Goal: Information Seeking & Learning: Learn about a topic

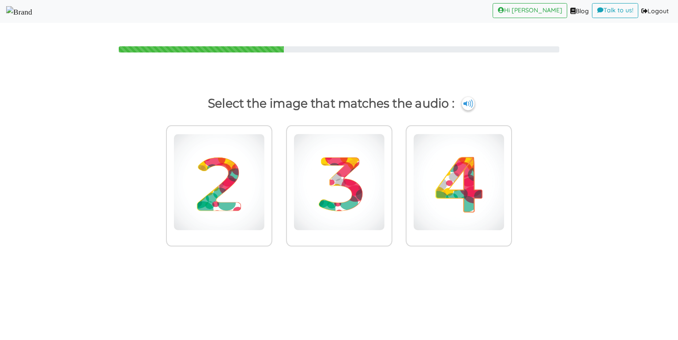
click at [26, 6] on img at bounding box center [19, 11] width 26 height 11
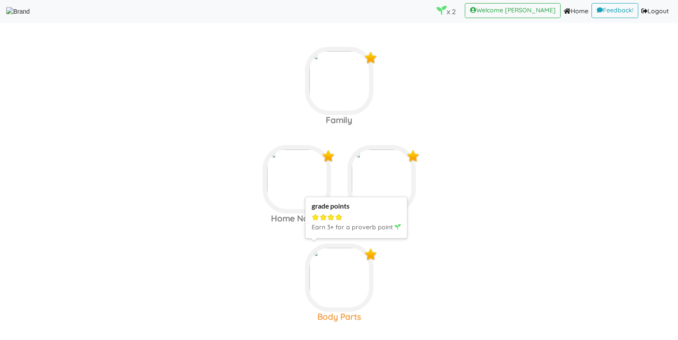
click at [324, 115] on img at bounding box center [339, 81] width 68 height 68
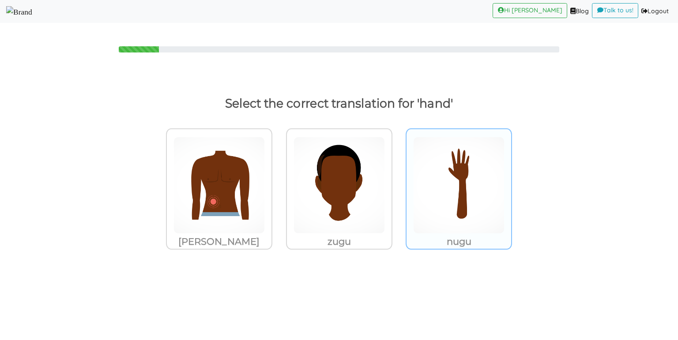
click at [265, 175] on img at bounding box center [218, 185] width 91 height 97
click at [278, 177] on input "nugu" at bounding box center [275, 180] width 7 height 7
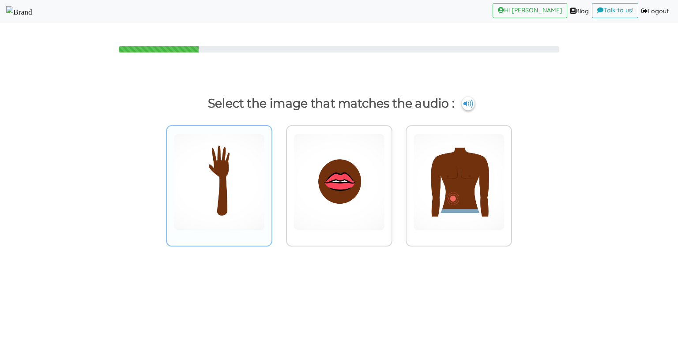
click at [211, 185] on img at bounding box center [218, 182] width 91 height 97
click at [272, 180] on input "radio" at bounding box center [275, 176] width 7 height 7
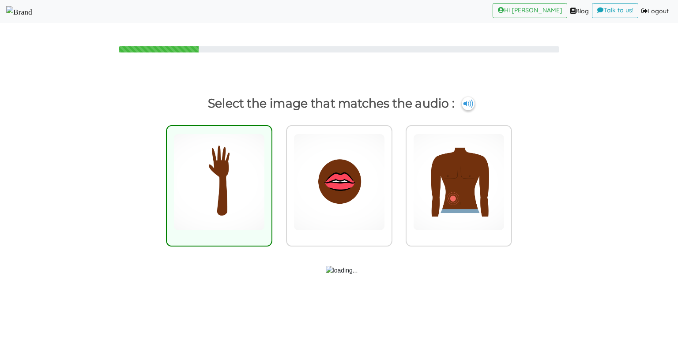
click at [32, 6] on img at bounding box center [19, 11] width 26 height 11
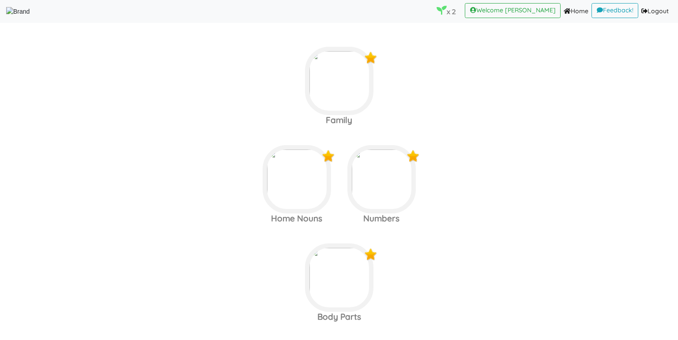
click at [6, 16] on area at bounding box center [6, 16] width 0 height 0
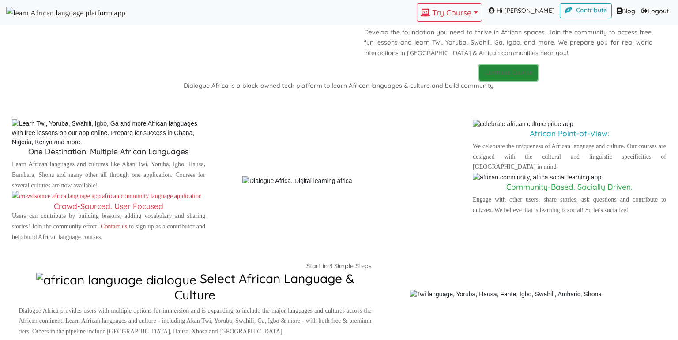
click at [485, 78] on p "Continue Course" at bounding box center [509, 73] width 48 height 11
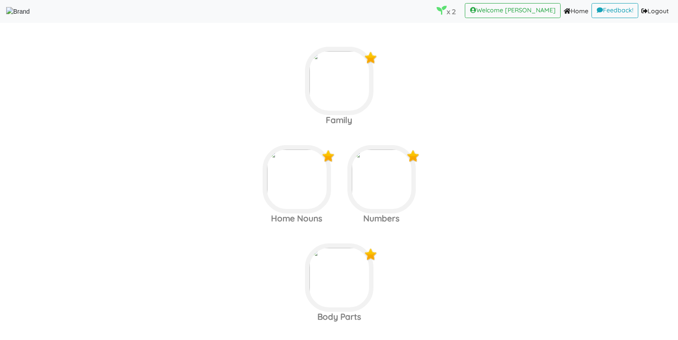
click at [6, 16] on area at bounding box center [6, 16] width 0 height 0
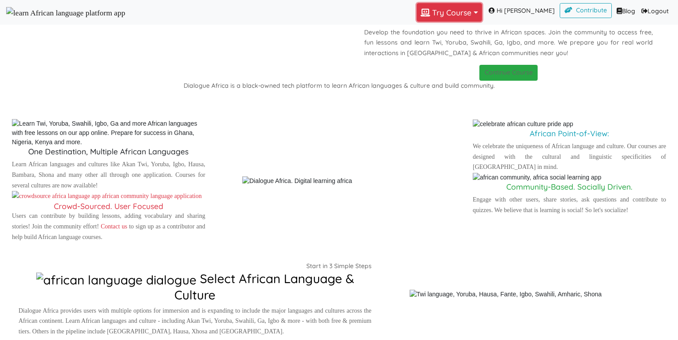
click at [462, 13] on button "Try Course Toggle Dropdown" at bounding box center [449, 12] width 65 height 19
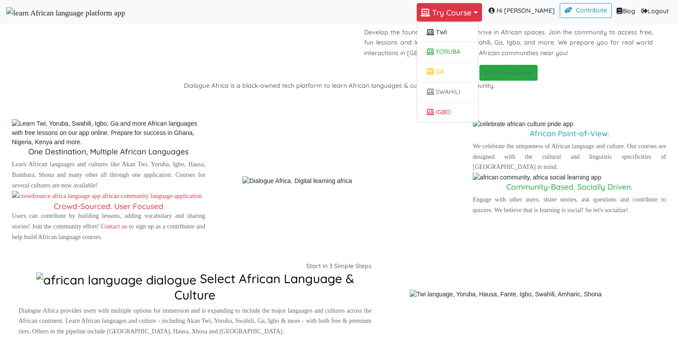
click at [284, 9] on img at bounding box center [170, 4] width 326 height 9
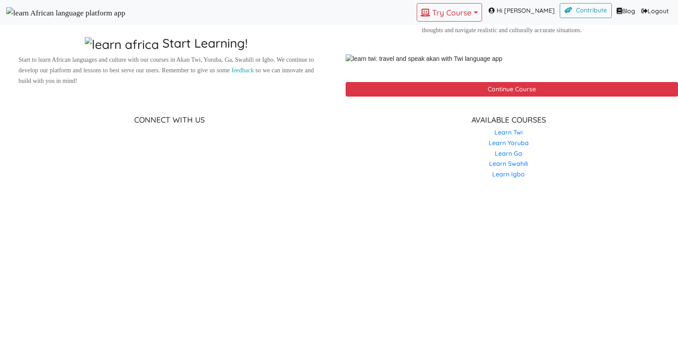
scroll to position [620, 0]
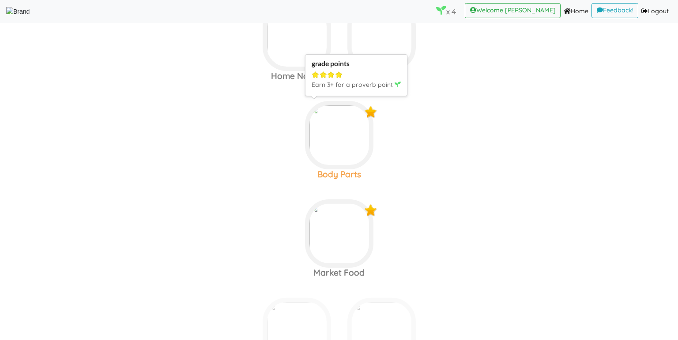
scroll to position [185, 0]
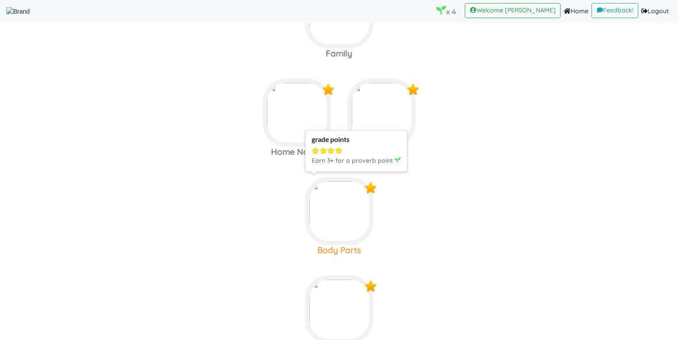
scroll to position [96, 0]
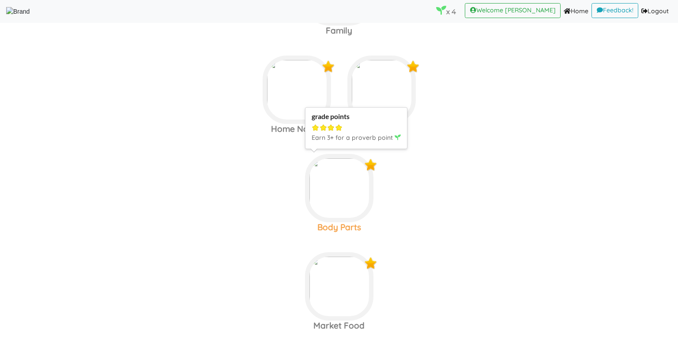
scroll to position [122, 0]
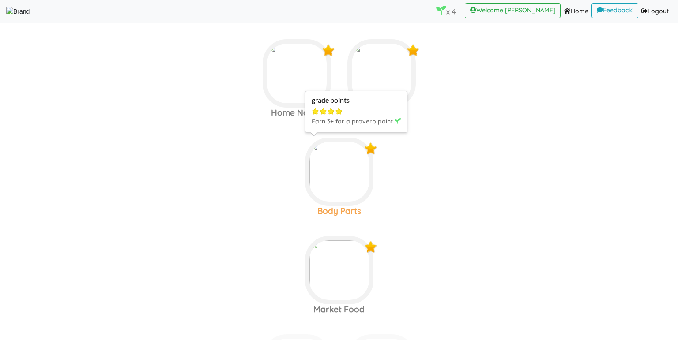
scroll to position [116, 0]
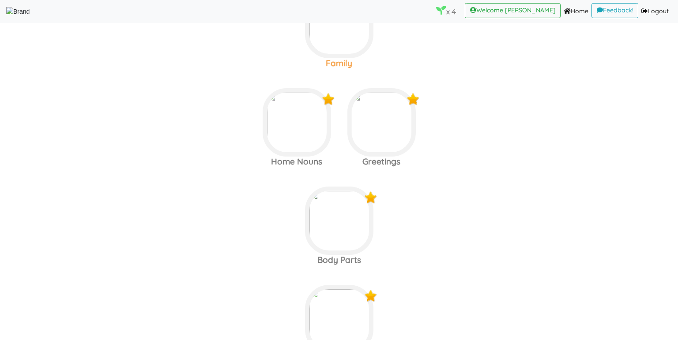
scroll to position [107, 0]
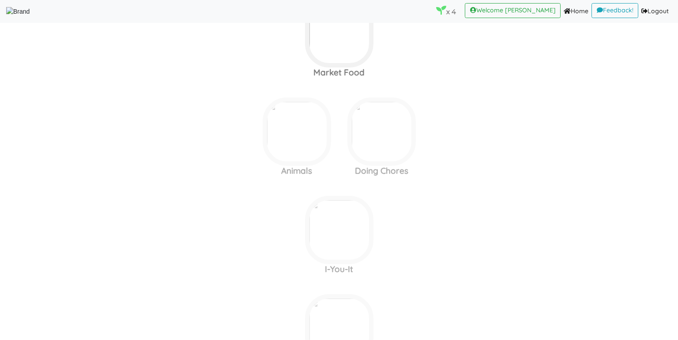
scroll to position [356, 0]
